Goal: Task Accomplishment & Management: Use online tool/utility

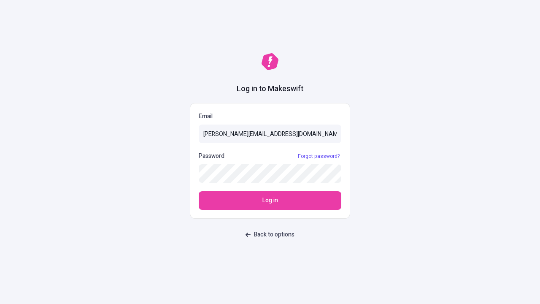
type input "[PERSON_NAME][EMAIL_ADDRESS][DOMAIN_NAME]"
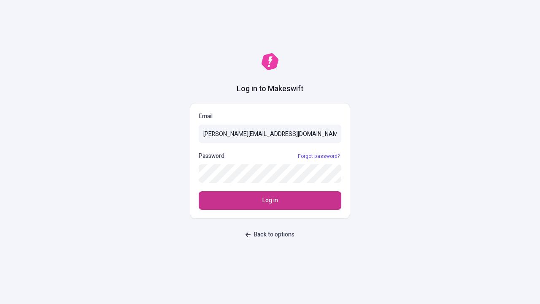
click at [270, 201] on span "Log in" at bounding box center [271, 200] width 16 height 9
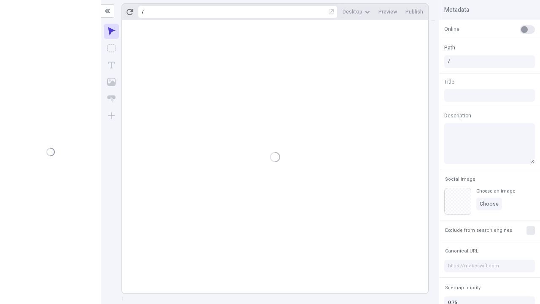
type input "/deep-link-deinde"
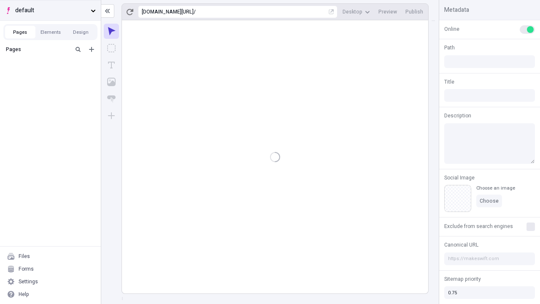
click at [50, 10] on span "default" at bounding box center [51, 10] width 72 height 9
type input "/deep-link-deinde"
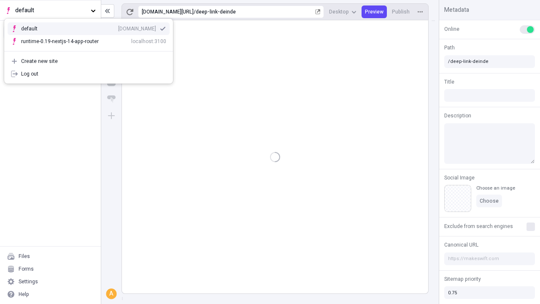
click at [118, 27] on div "[DOMAIN_NAME]" at bounding box center [137, 28] width 38 height 7
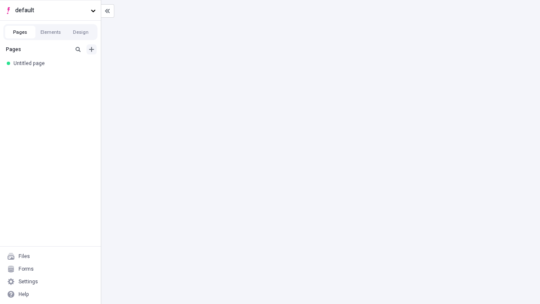
click at [92, 49] on icon "Add new" at bounding box center [91, 49] width 5 height 5
click at [53, 77] on div "Blank page" at bounding box center [52, 78] width 81 height 13
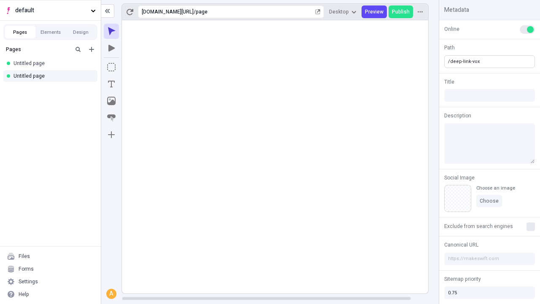
type input "/deep-link-vox"
click at [92, 49] on icon "Add new" at bounding box center [91, 49] width 5 height 5
click at [53, 77] on div "Blank page" at bounding box center [52, 77] width 81 height 13
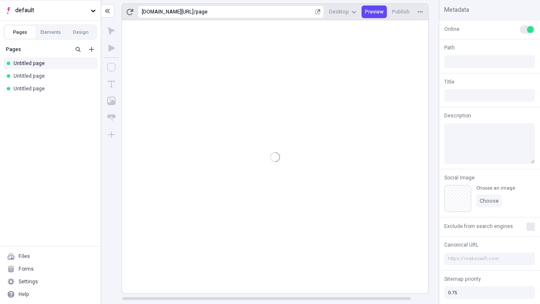
type input "/page"
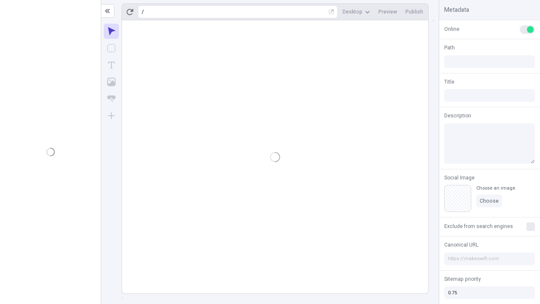
type input "/deep-link-vox"
